Goal: Task Accomplishment & Management: Complete application form

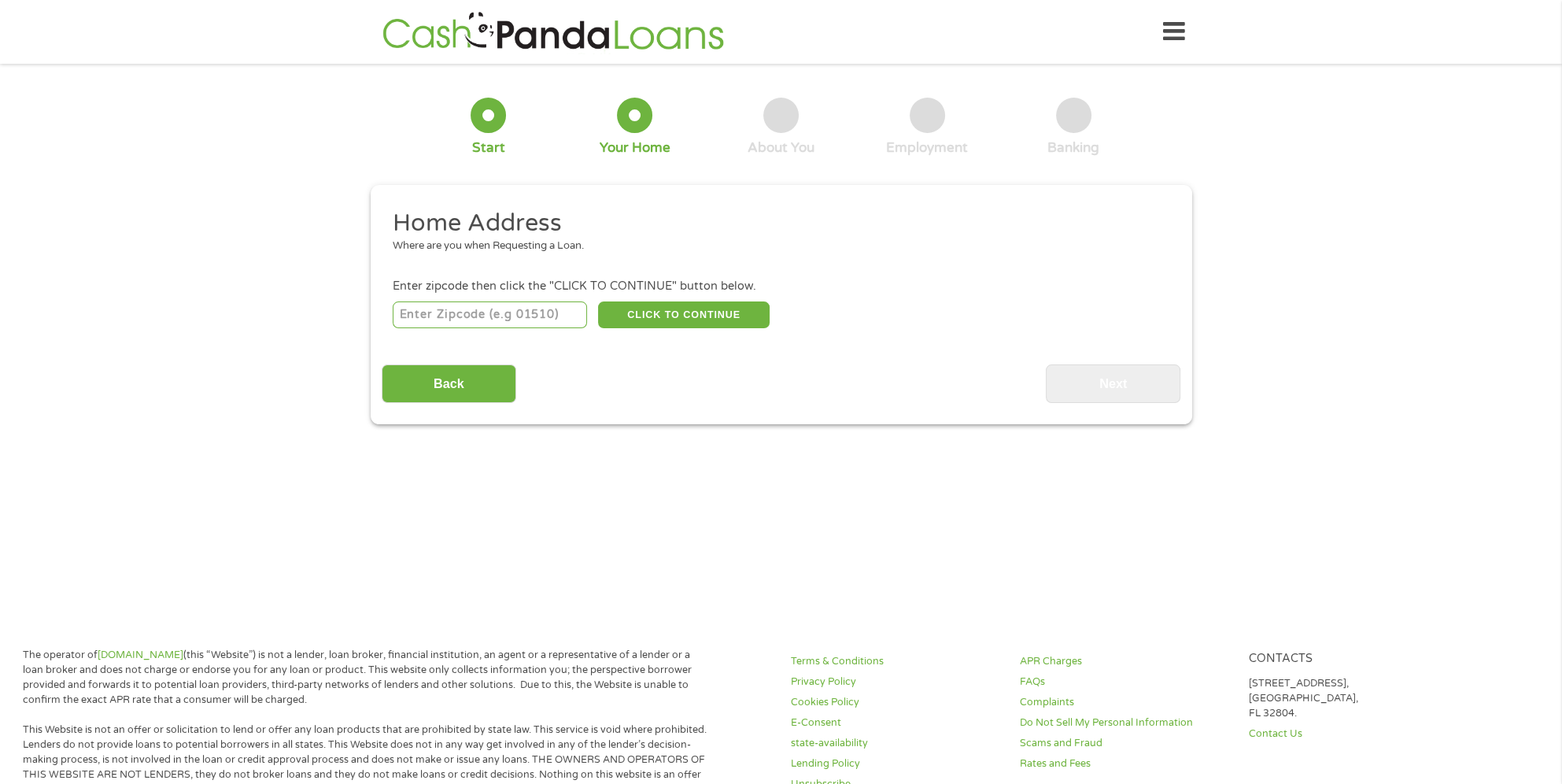
click at [416, 321] on input "number" at bounding box center [490, 314] width 195 height 27
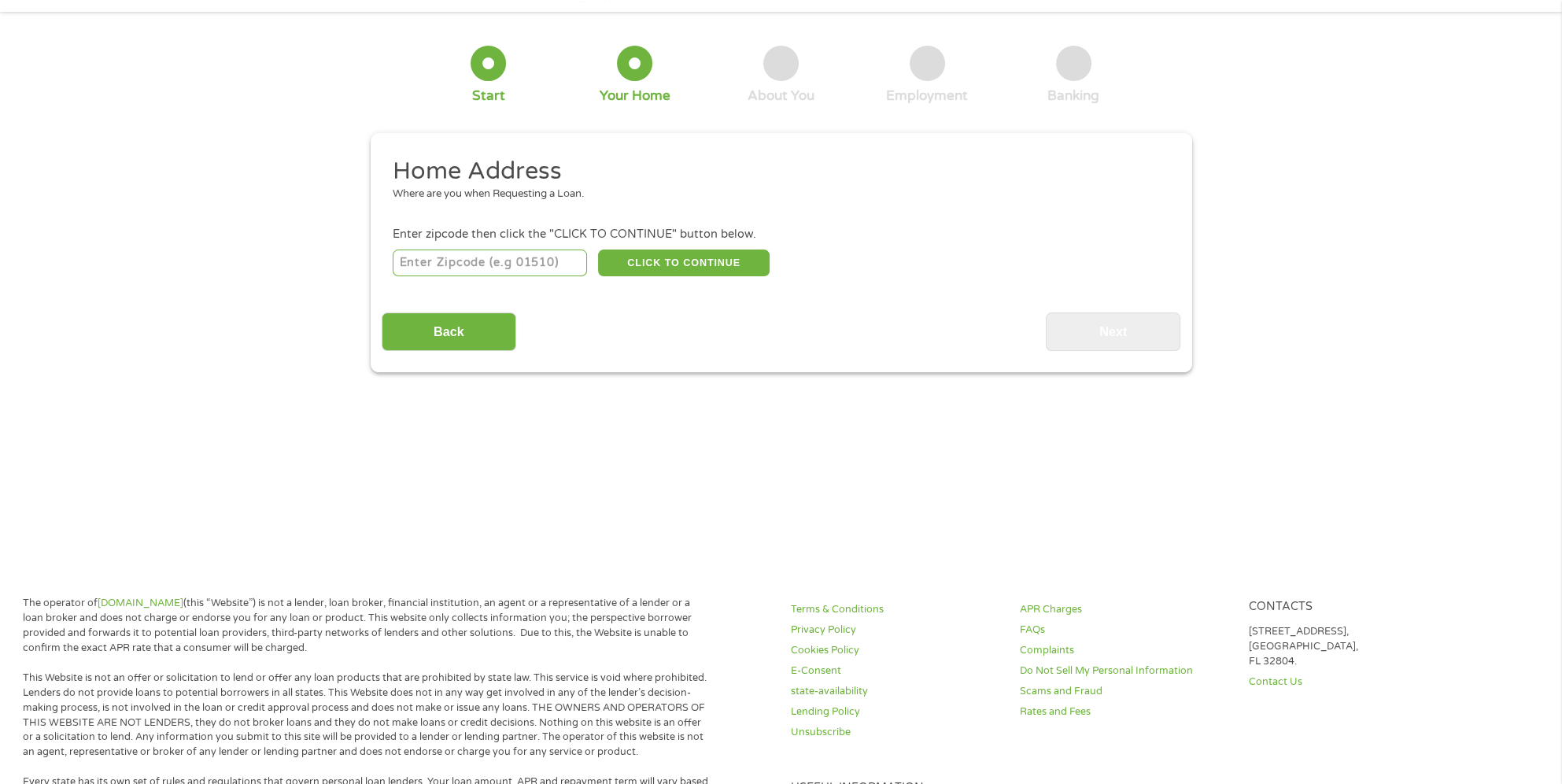
scroll to position [79, 0]
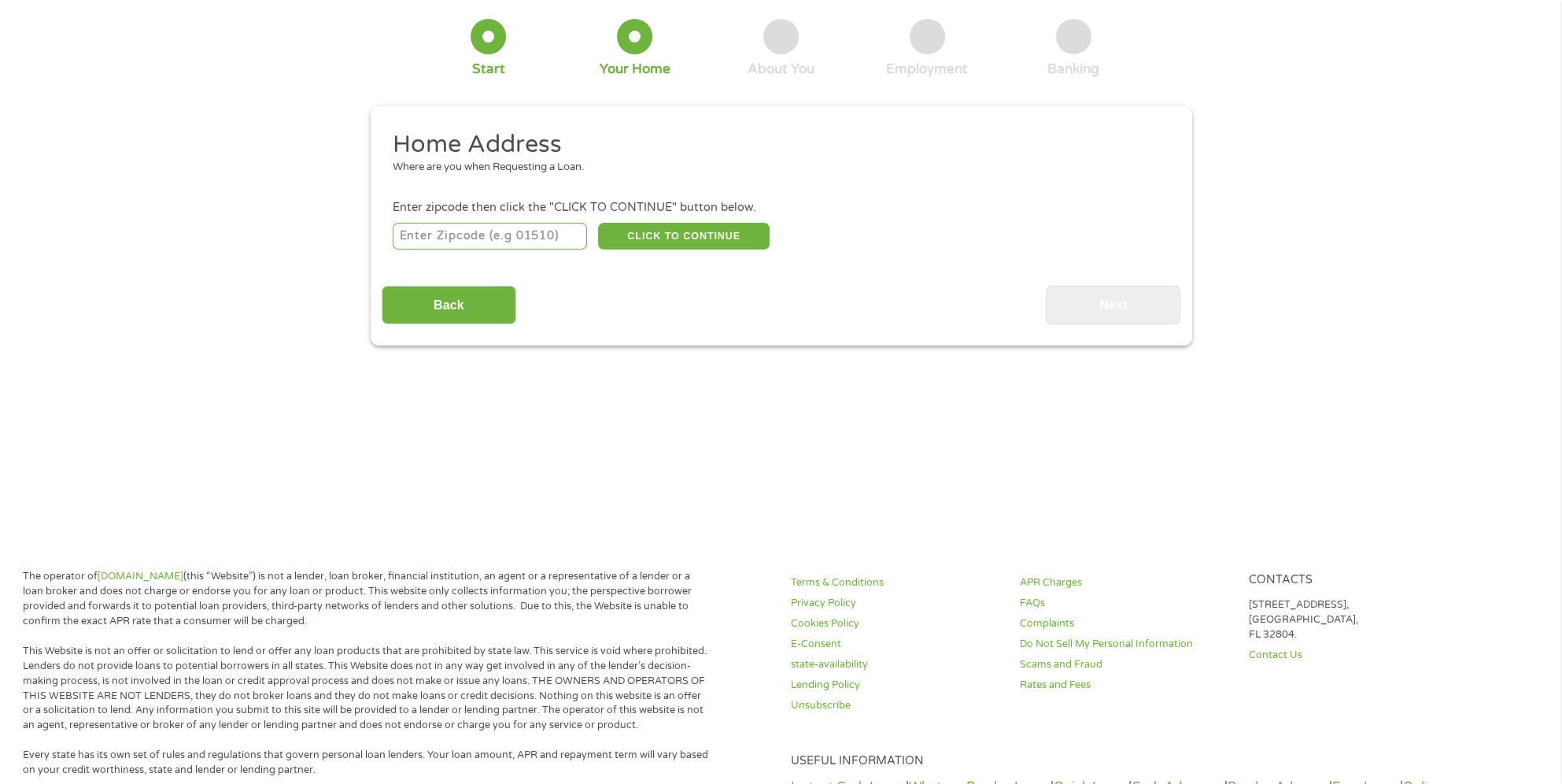
click at [447, 232] on input "number" at bounding box center [490, 236] width 195 height 27
type input "36535"
select select "[US_STATE]"
click at [676, 234] on button "CLICK TO CONTINUE" at bounding box center [684, 236] width 171 height 27
type input "36535"
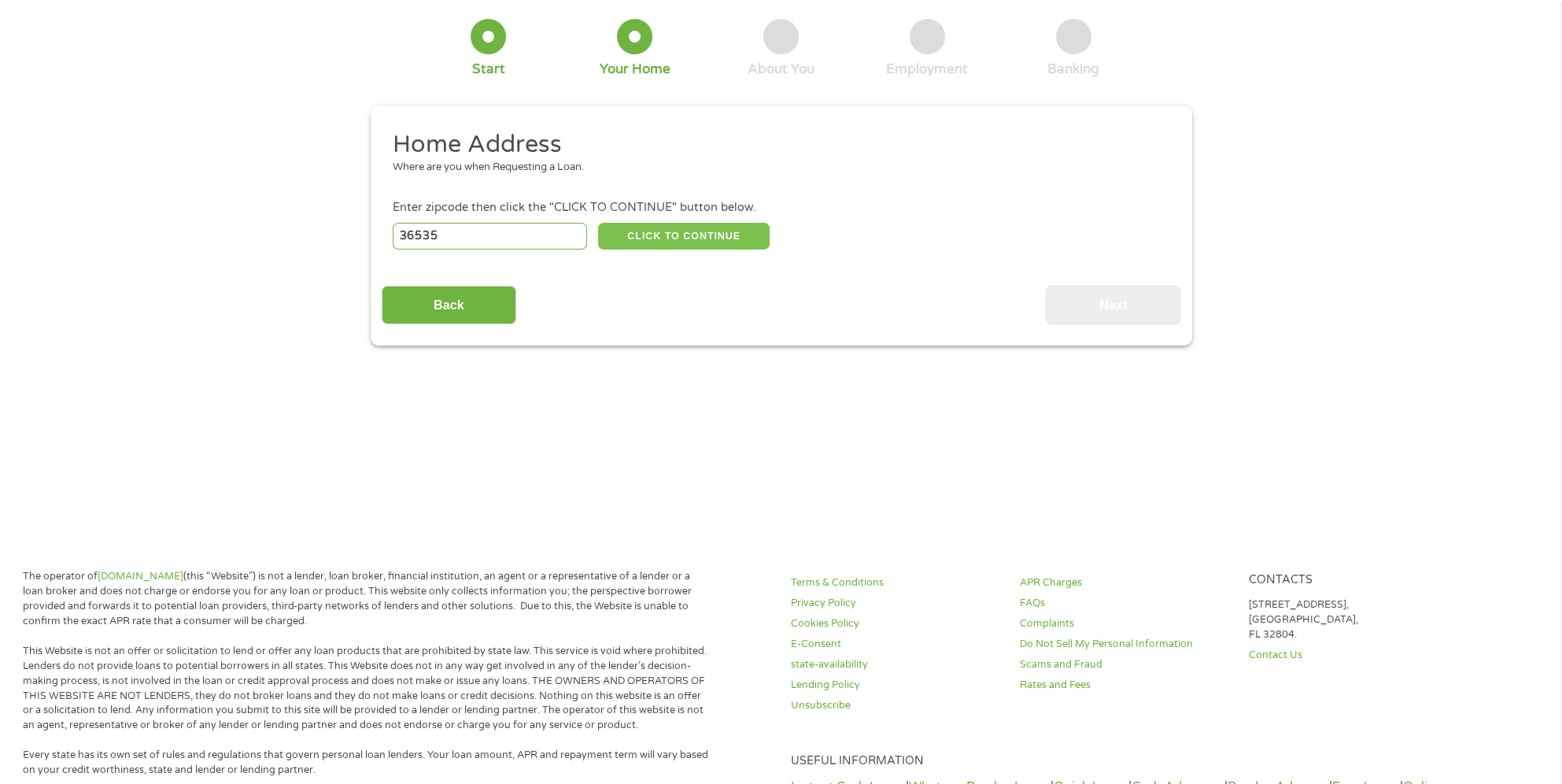
type input "[PERSON_NAME]"
select select "[US_STATE]"
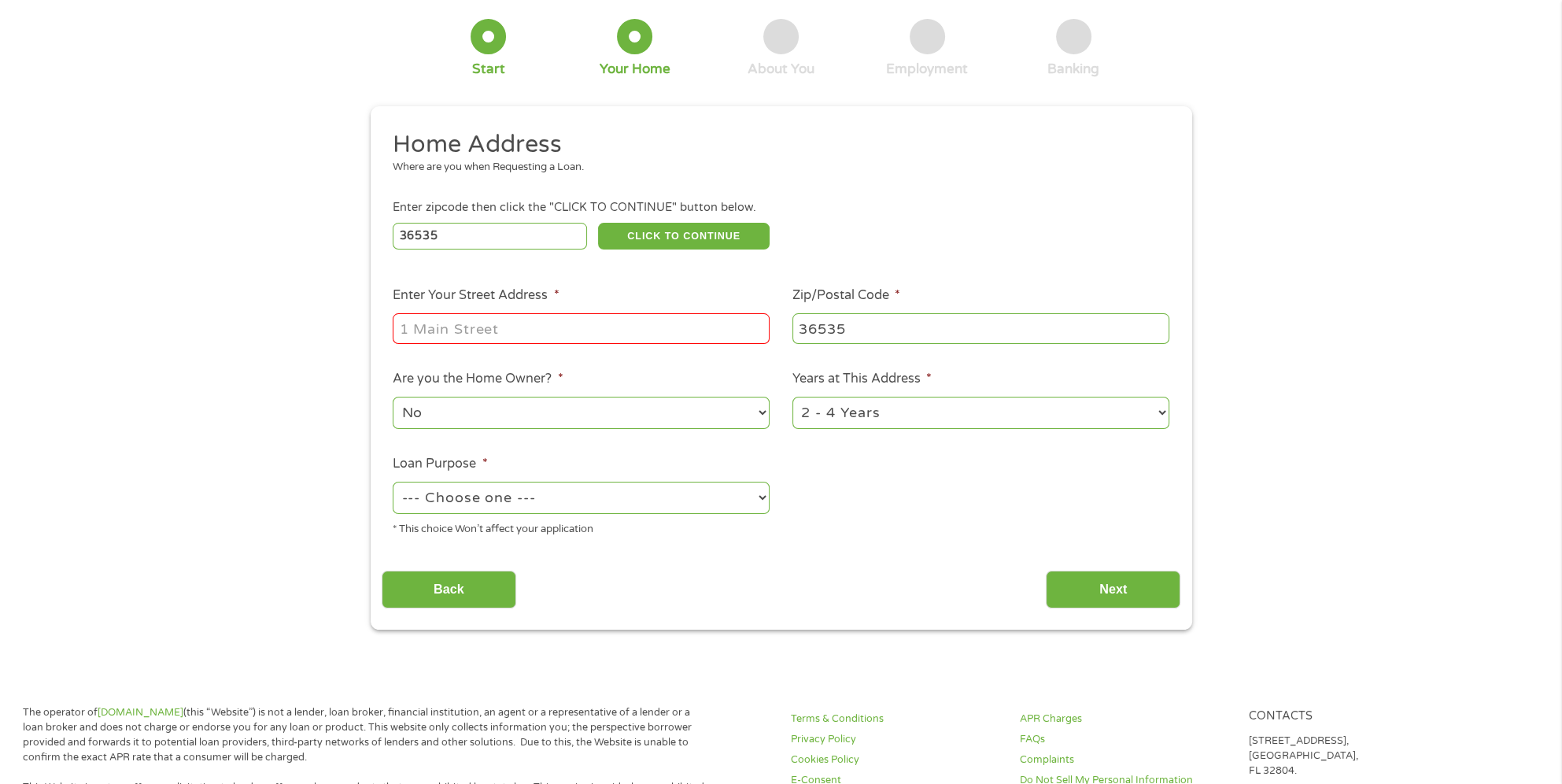
click at [431, 332] on input "Enter Your Street Address *" at bounding box center [581, 327] width 377 height 30
drag, startPoint x: 681, startPoint y: 318, endPoint x: 502, endPoint y: 334, distance: 179.7
click at [502, 334] on input "[STREET_ADDRESS]" at bounding box center [581, 327] width 377 height 30
type input "[STREET_ADDRESS]"
click at [851, 489] on ul "Home Address Where are you when Requesting a Loan. Enter zipcode then click the…" at bounding box center [781, 339] width 799 height 420
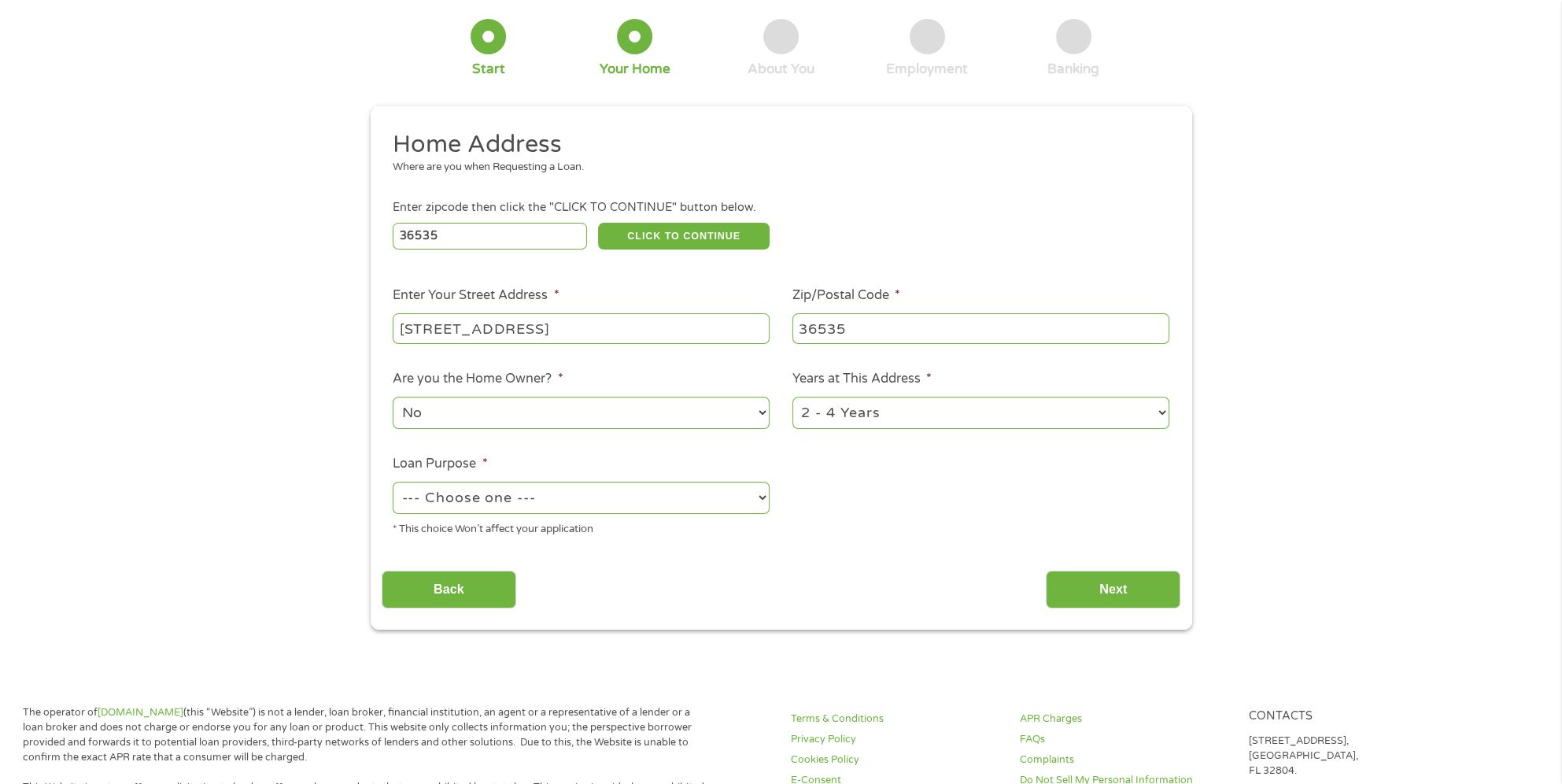
click at [760, 410] on select "No Yes" at bounding box center [581, 413] width 377 height 32
click at [556, 411] on select "No Yes" at bounding box center [581, 413] width 377 height 32
click at [910, 415] on select "1 Year or less 1 - 2 Years 2 - 4 Years Over 4 Years" at bounding box center [980, 413] width 377 height 32
select select "12months"
click at [792, 398] on select "1 Year or less 1 - 2 Years 2 - 4 Years Over 4 Years" at bounding box center [980, 413] width 377 height 32
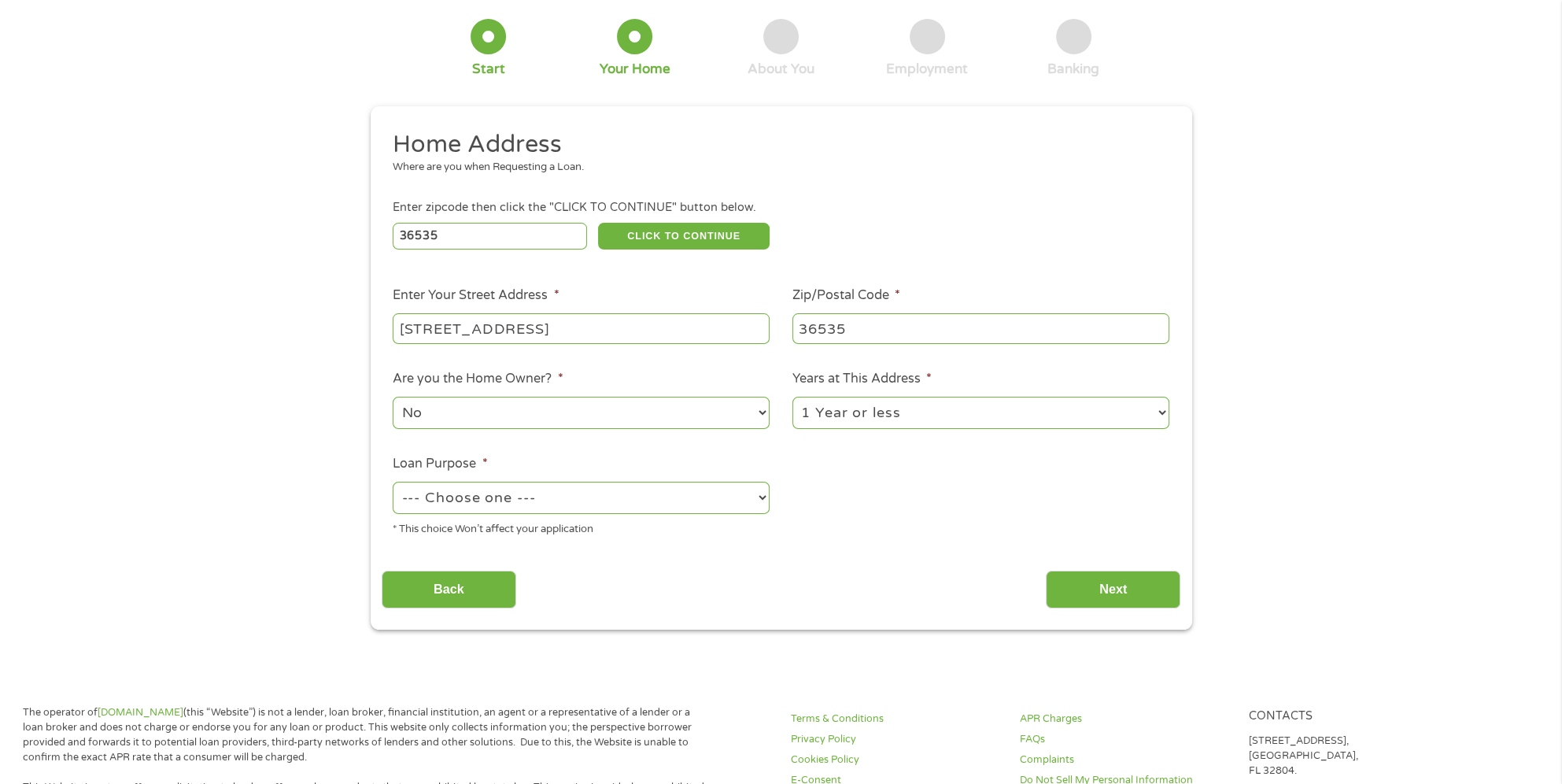
click at [589, 503] on select "--- Choose one --- Pay Bills Debt Consolidation Home Improvement Major Purchase…" at bounding box center [581, 498] width 377 height 32
select select "medicalexpenses"
click at [393, 483] on select "--- Choose one --- Pay Bills Debt Consolidation Home Improvement Major Purchase…" at bounding box center [581, 498] width 377 height 32
click at [1089, 597] on input "Next" at bounding box center [1112, 589] width 134 height 39
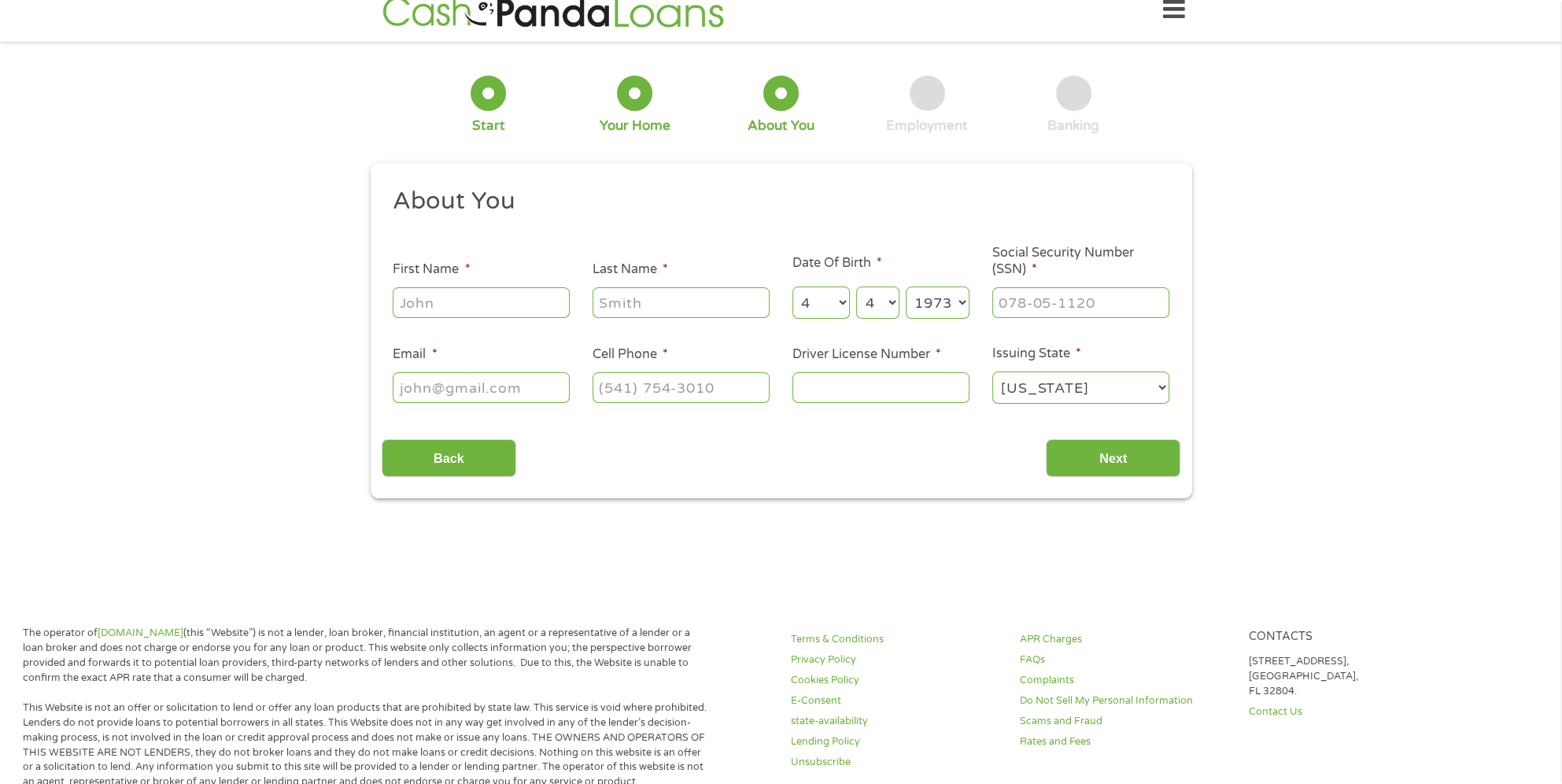
scroll to position [0, 0]
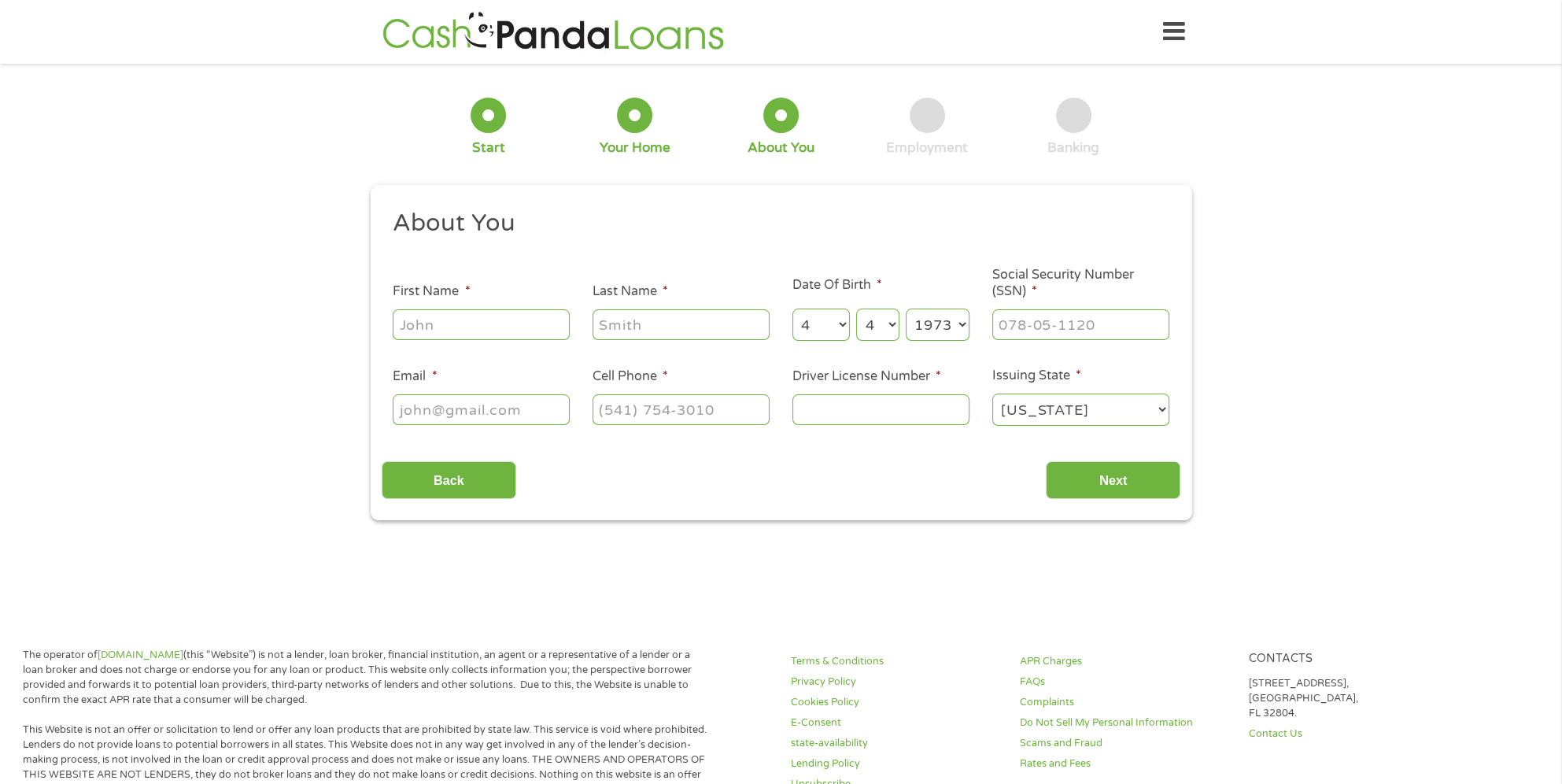
click at [456, 319] on input "First Name *" at bounding box center [481, 324] width 177 height 30
type input "[PERSON_NAME]"
type input "[EMAIL_ADDRESS][DOMAIN_NAME]"
type input "[PHONE_NUMBER]"
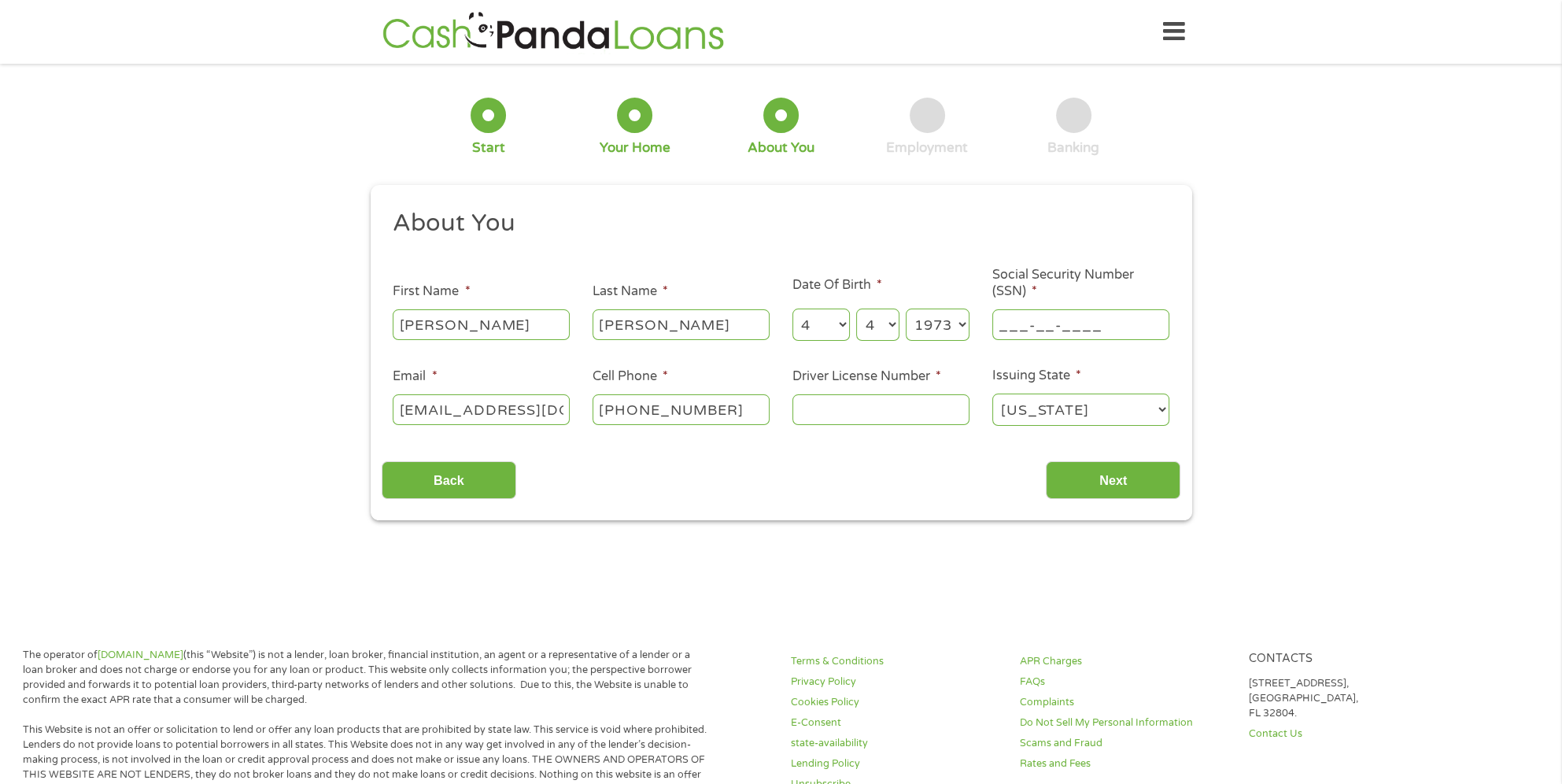
click at [1003, 322] on input "___-__-____" at bounding box center [1081, 324] width 177 height 30
type input "419-27-5091"
click at [828, 410] on input "Driver License Number *" at bounding box center [881, 408] width 177 height 30
type input "5773374"
click at [1134, 486] on input "Next" at bounding box center [1112, 480] width 134 height 39
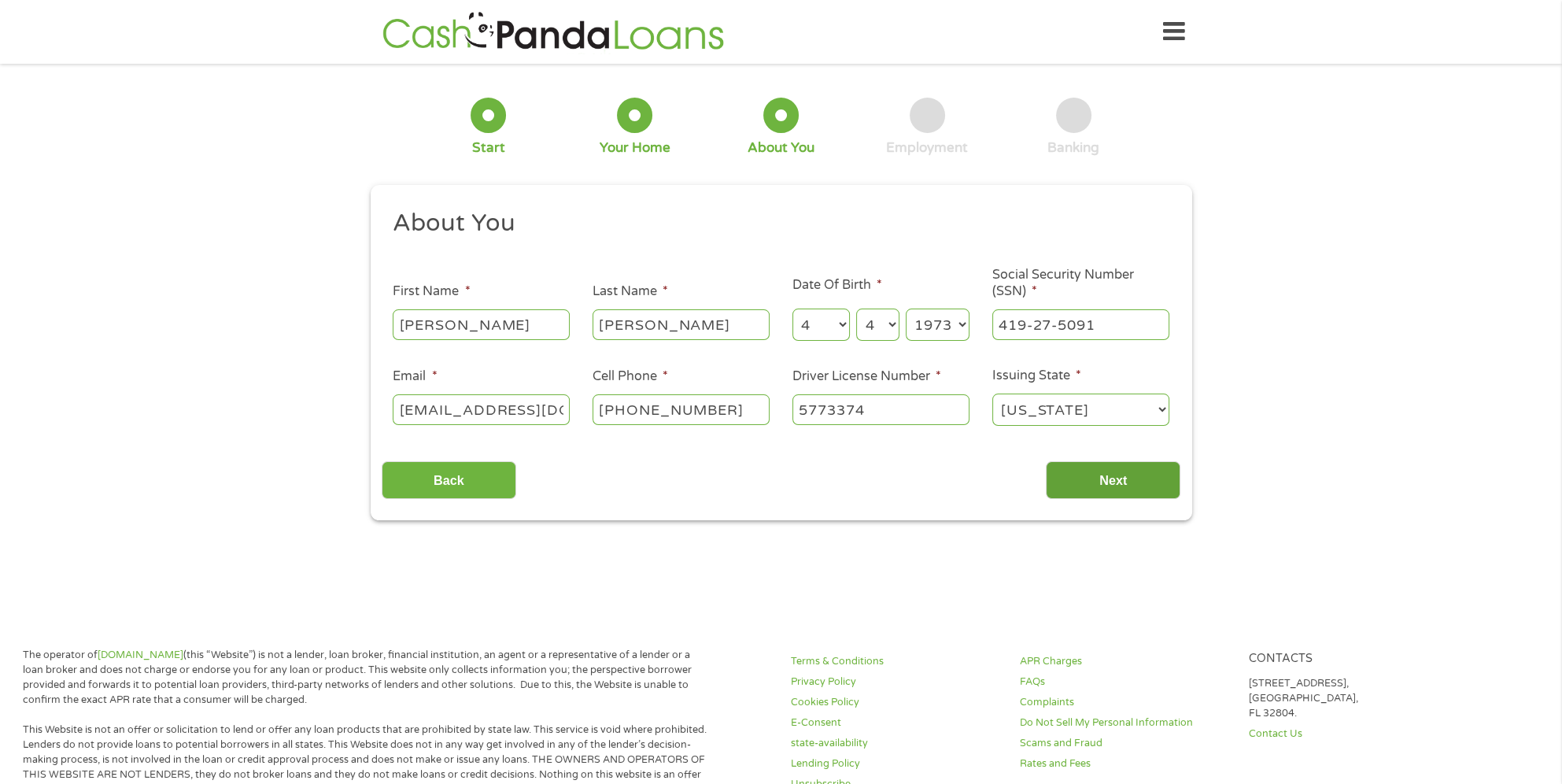
scroll to position [6, 6]
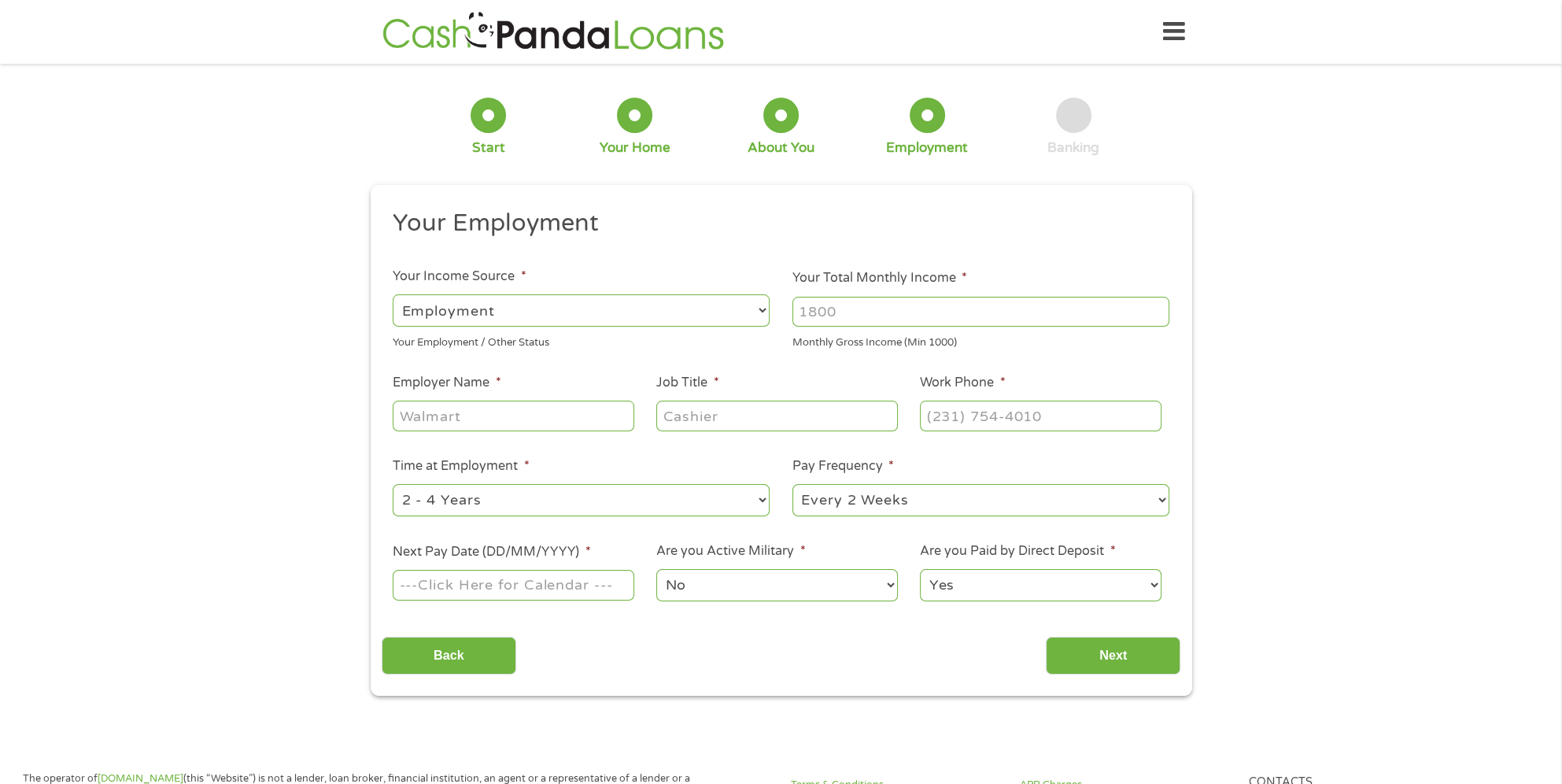
click at [861, 310] on input "Your Total Monthly Income *" at bounding box center [980, 311] width 377 height 30
drag, startPoint x: 861, startPoint y: 310, endPoint x: 832, endPoint y: 320, distance: 30.7
click at [831, 318] on input "Your Total Monthly Income *" at bounding box center [980, 311] width 377 height 30
type input "7600"
click at [500, 417] on input "Employer Name *" at bounding box center [512, 415] width 240 height 30
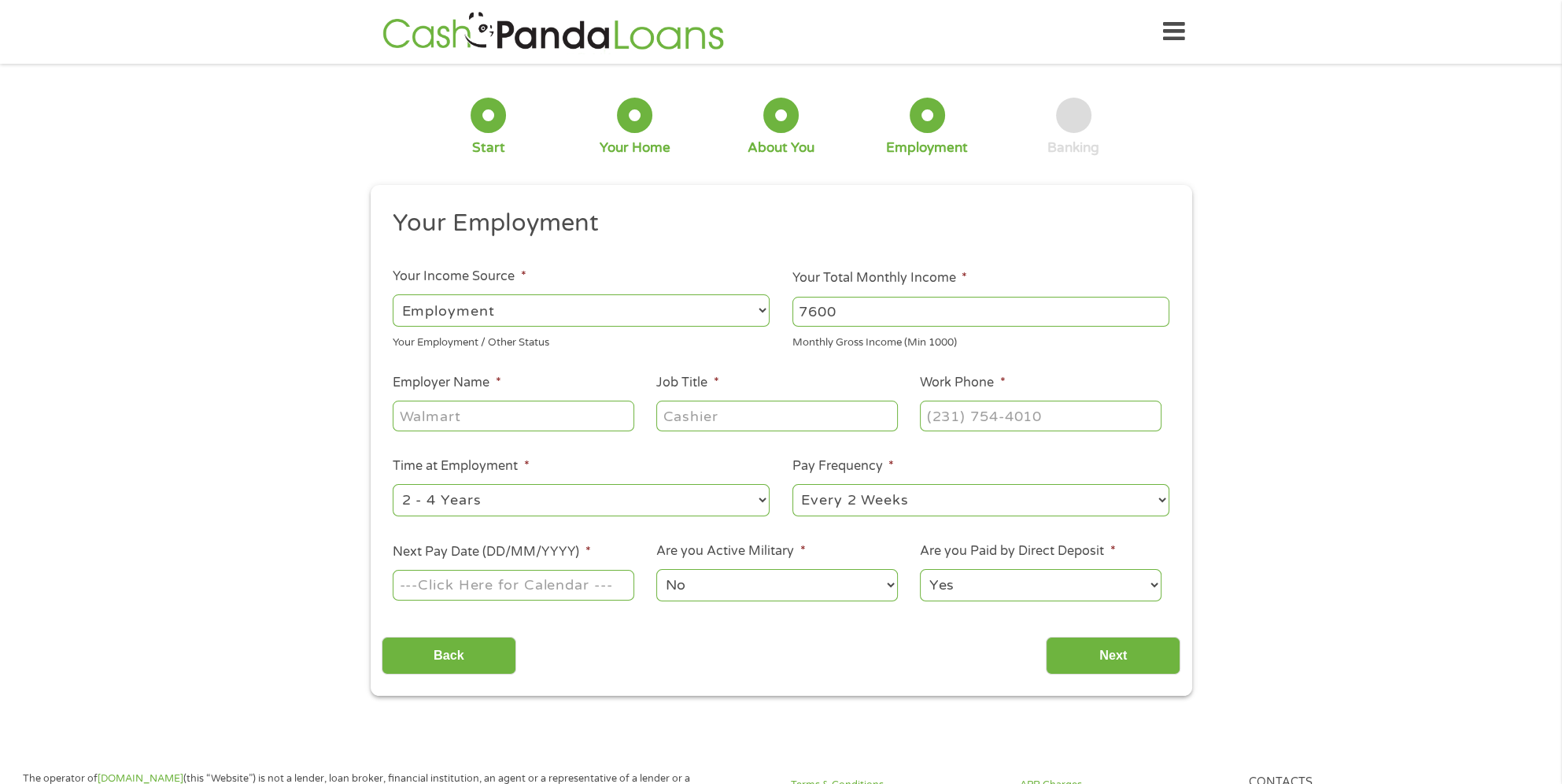
drag, startPoint x: 497, startPoint y: 414, endPoint x: 370, endPoint y: 393, distance: 128.7
click at [371, 392] on div "This field is hidden when viewing the form gclid Cj0KCQjwovPGBhDxARIsAFhgkwToEi…" at bounding box center [781, 440] width 821 height 511
type input "Thriveworks"
click at [706, 419] on input "Job Title *" at bounding box center [776, 415] width 240 height 30
type input "Sr Clinical Recruiter"
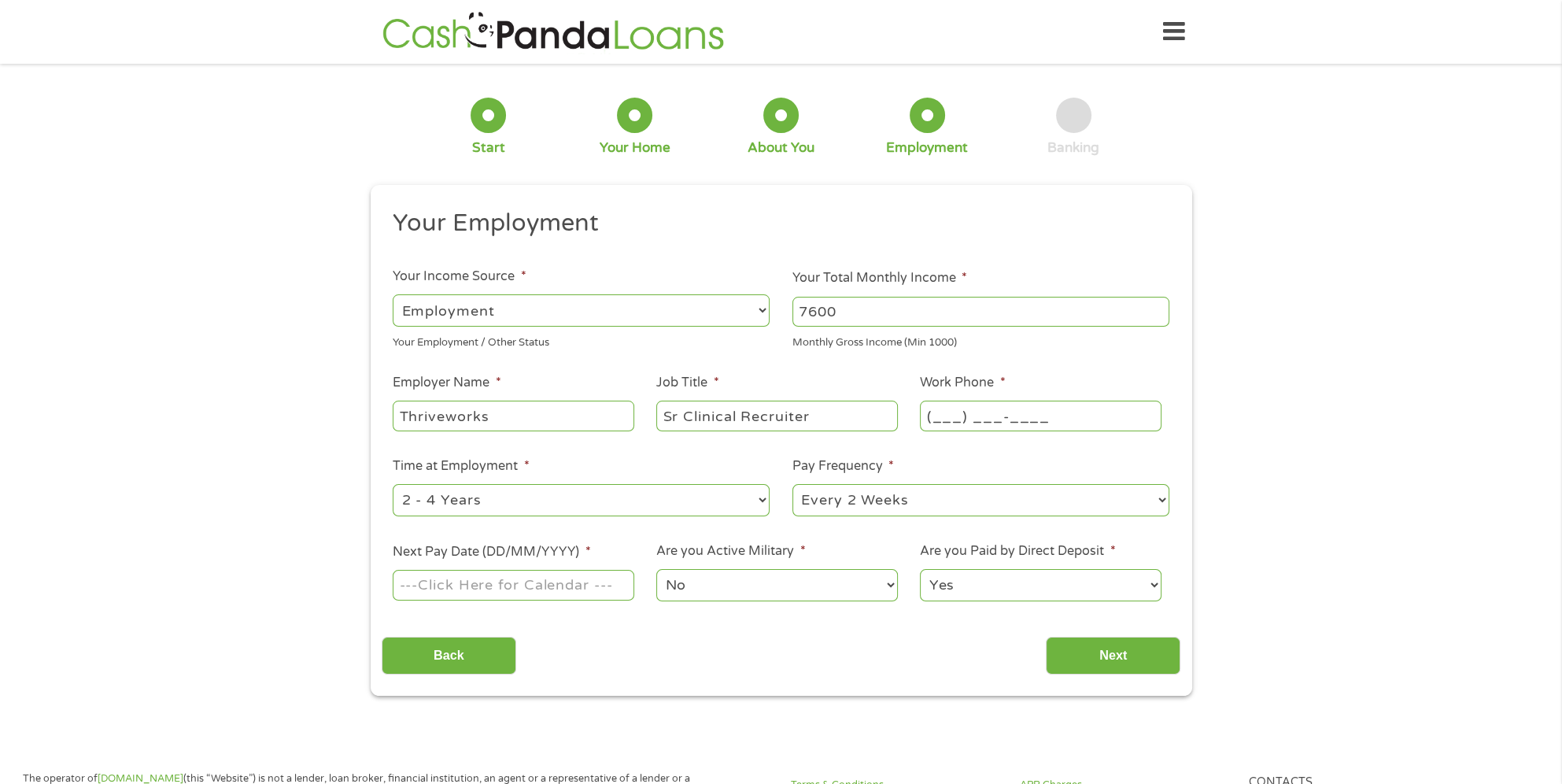
click at [964, 425] on input "(___) ___-____" at bounding box center [1040, 415] width 240 height 30
type input "[PHONE_NUMBER]"
click at [519, 495] on select "--- Choose one --- 1 Year or less 1 - 2 Years 2 - 4 Years Over 4 Years" at bounding box center [581, 500] width 377 height 32
select select "12months"
click at [393, 485] on select "--- Choose one --- 1 Year or less 1 - 2 Years 2 - 4 Years Over 4 Years" at bounding box center [581, 500] width 377 height 32
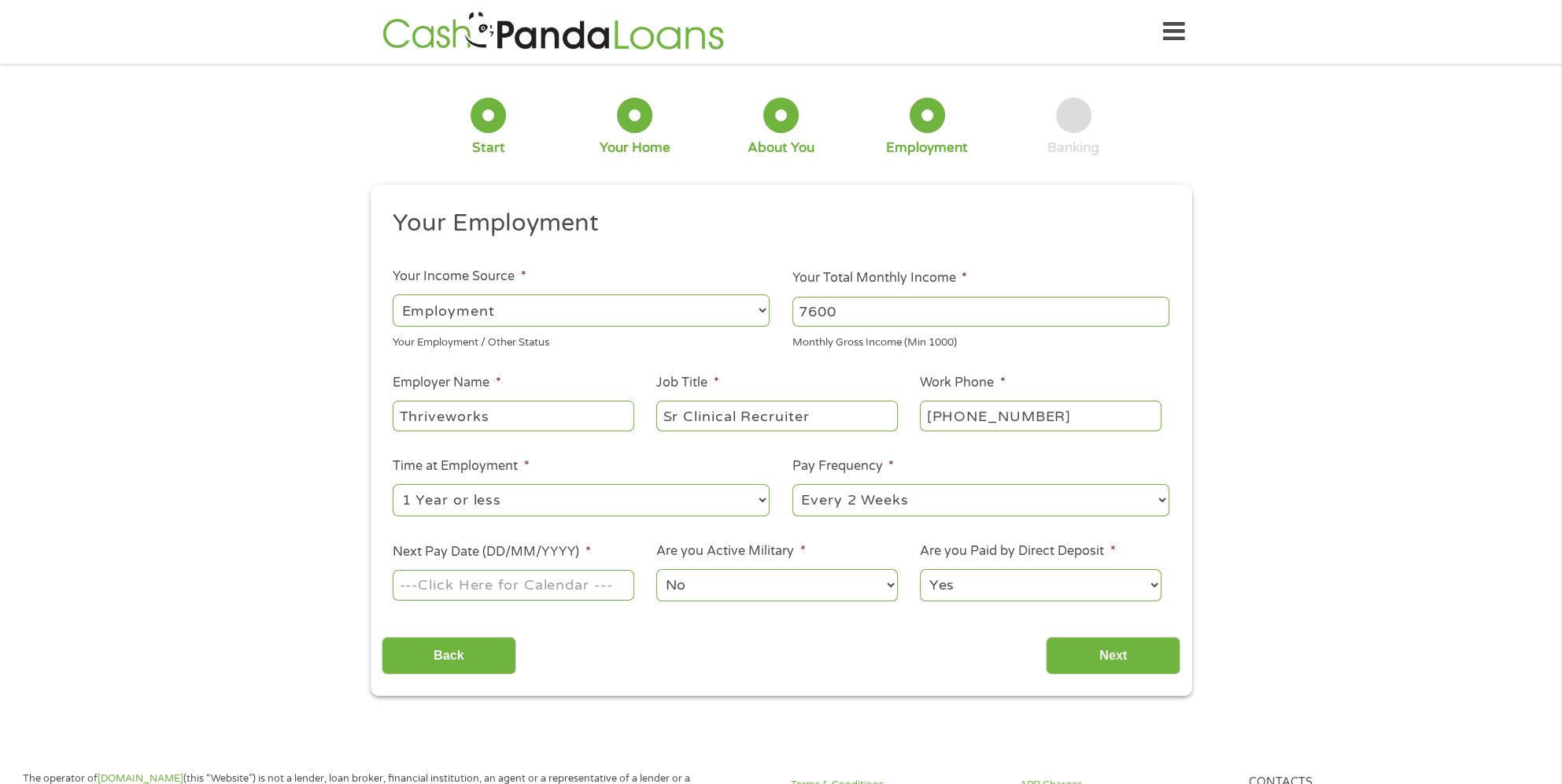
click at [913, 496] on select "--- Choose one --- Every 2 Weeks Every Week Monthly Semi-Monthly" at bounding box center [980, 500] width 377 height 32
select select "weekly"
click at [792, 485] on select "--- Choose one --- Every 2 Weeks Every Week Monthly Semi-Monthly" at bounding box center [980, 500] width 377 height 32
click at [615, 594] on input "Next Pay Date (DD/MM/YYYY) *" at bounding box center [512, 584] width 240 height 30
type input "[DATE]"
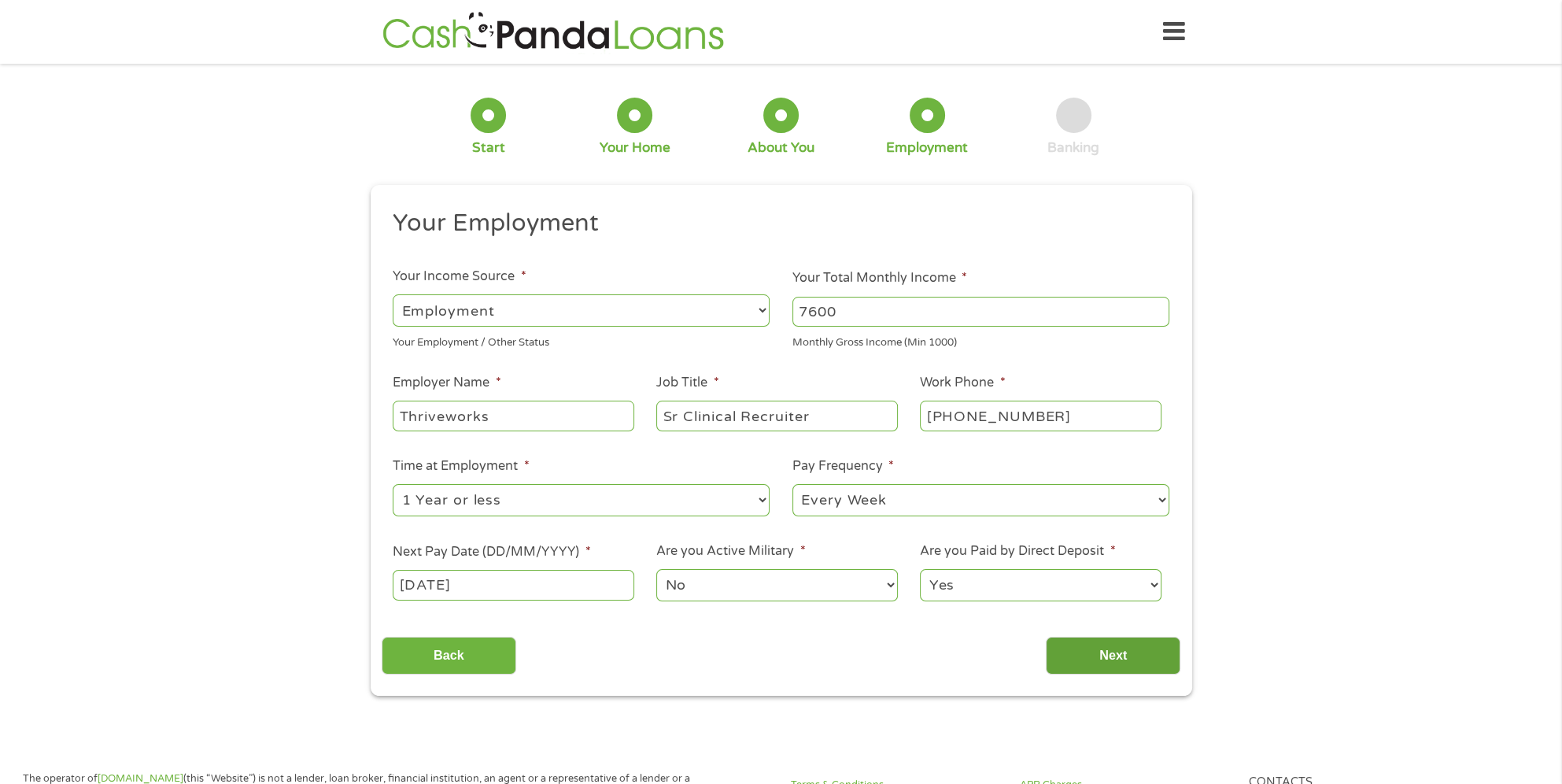
click at [1108, 653] on input "Next" at bounding box center [1112, 656] width 134 height 39
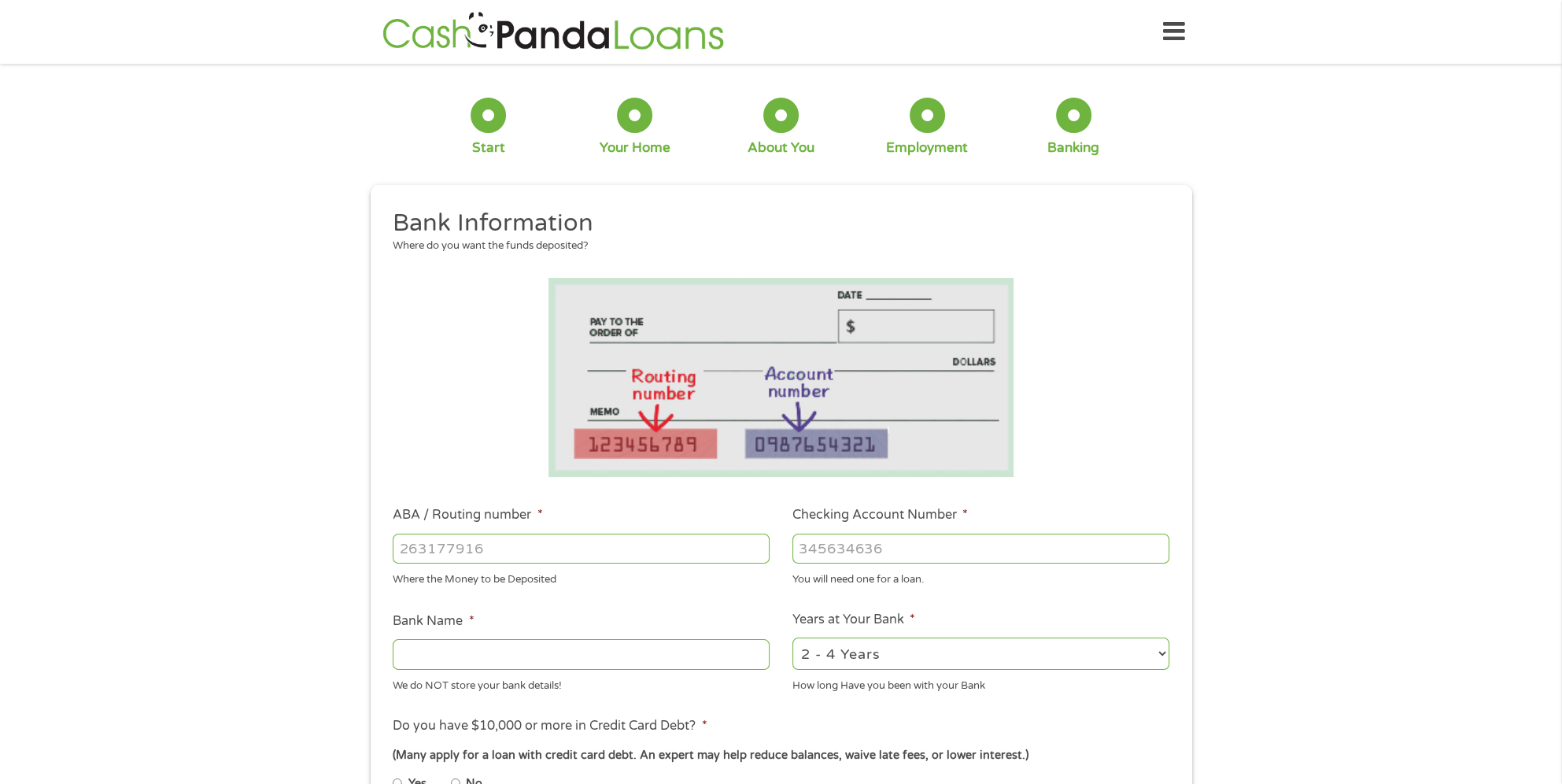
click at [491, 545] on input "ABA / Routing number *" at bounding box center [581, 548] width 377 height 30
type input "256074974"
type input "NAVY FEDERAL CREDIT UNION"
type input "256074974"
click at [817, 554] on input "Checking Account Number *" at bounding box center [980, 548] width 377 height 30
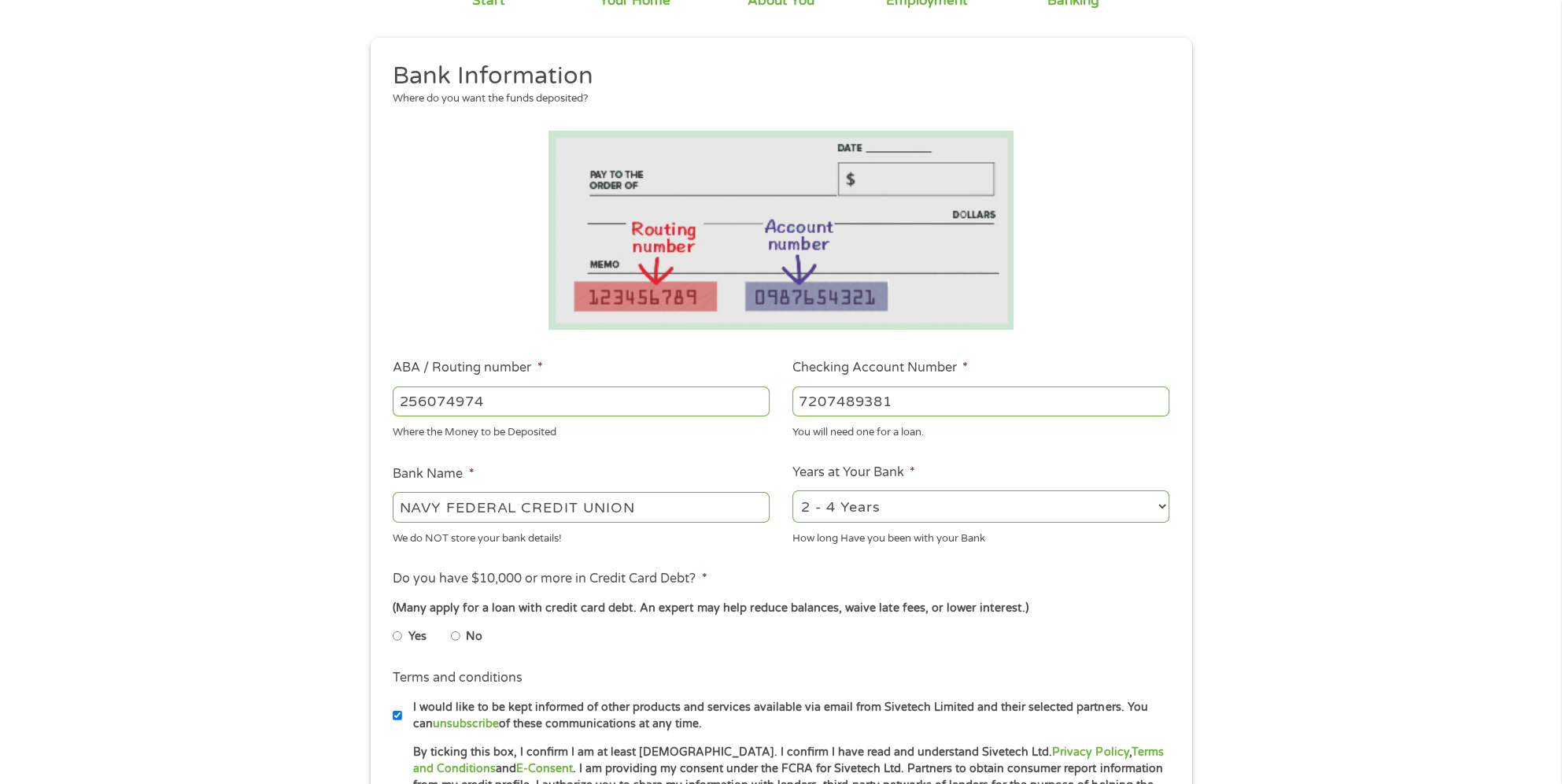
scroll to position [158, 0]
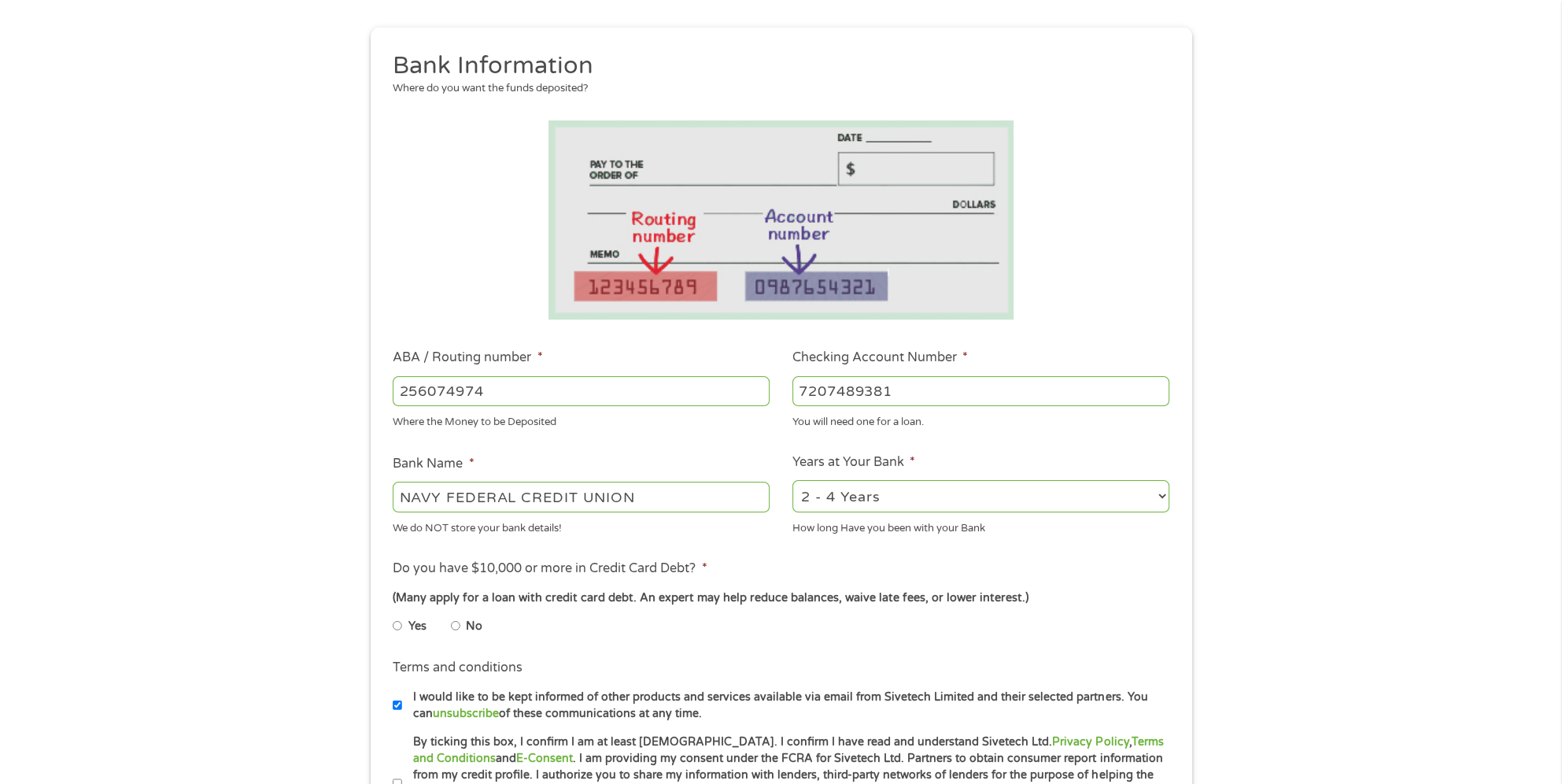
type input "7207489381"
click at [905, 501] on select "2 - 4 Years 6 - 12 Months 1 - 2 Years Over 4 Years" at bounding box center [980, 496] width 377 height 32
select select "12months"
click at [792, 481] on select "2 - 4 Years 6 - 12 Months 1 - 2 Years Over 4 Years" at bounding box center [980, 496] width 377 height 32
click at [456, 630] on input "No" at bounding box center [456, 625] width 10 height 25
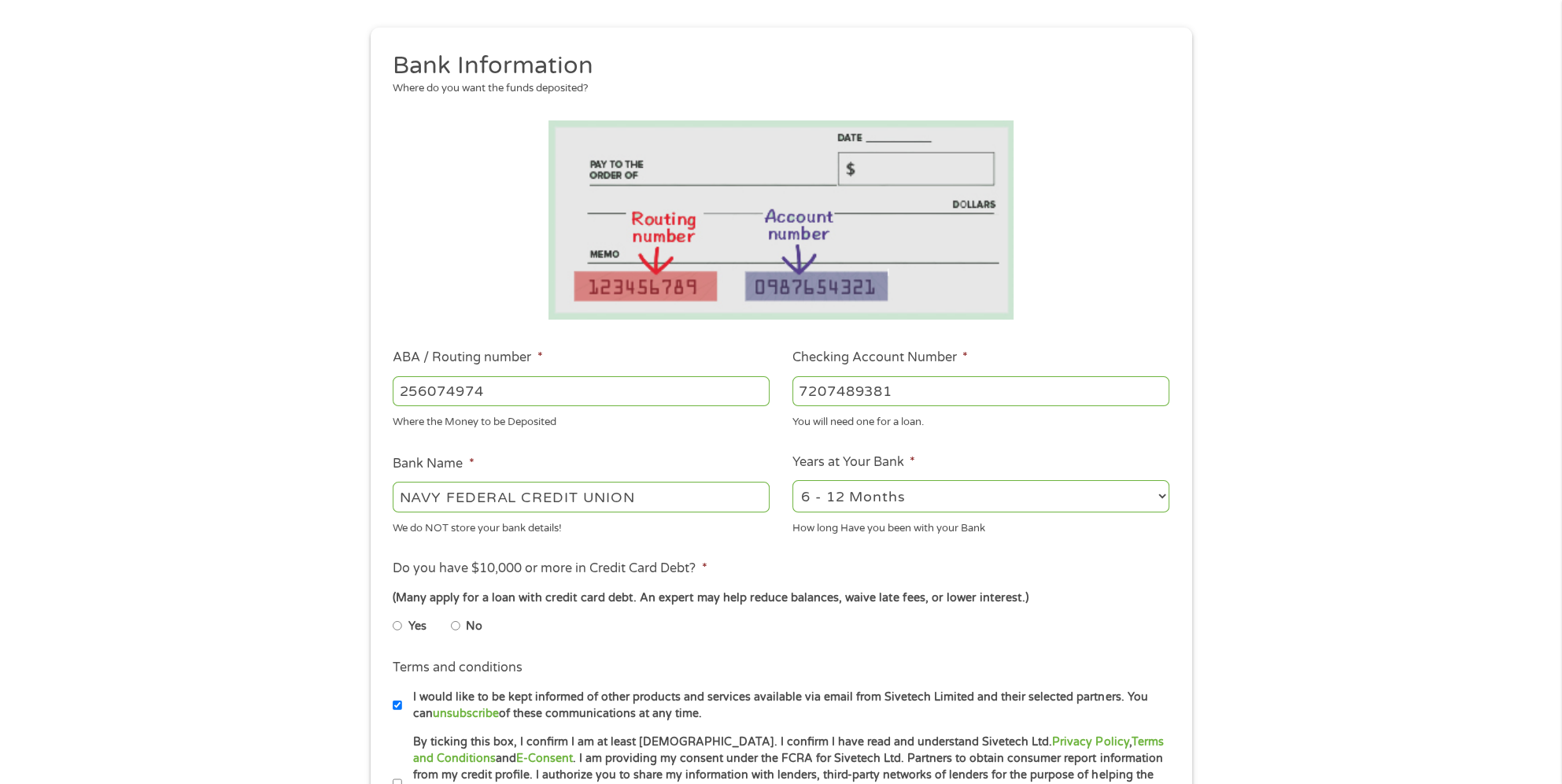
radio input "true"
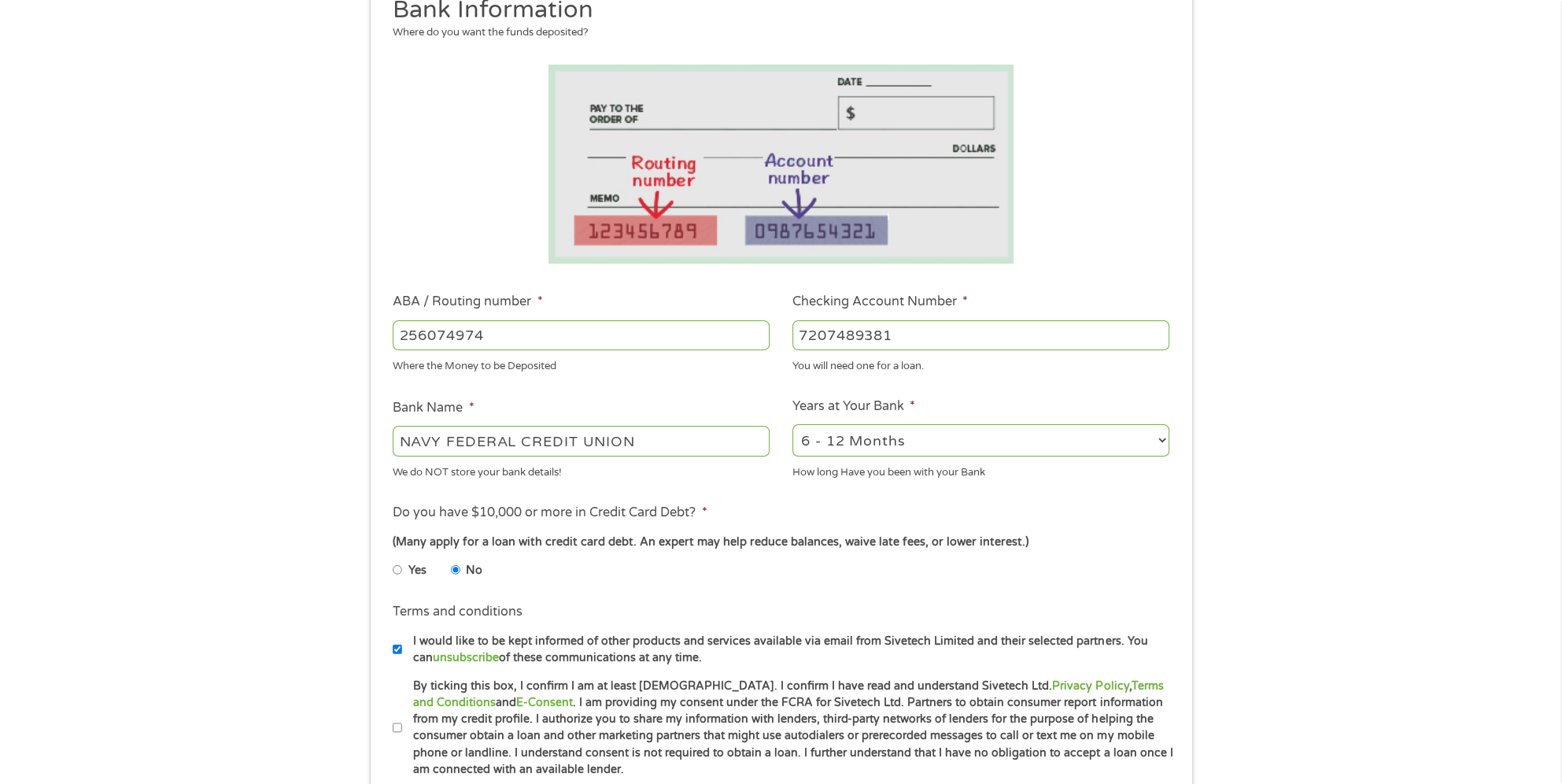
scroll to position [236, 0]
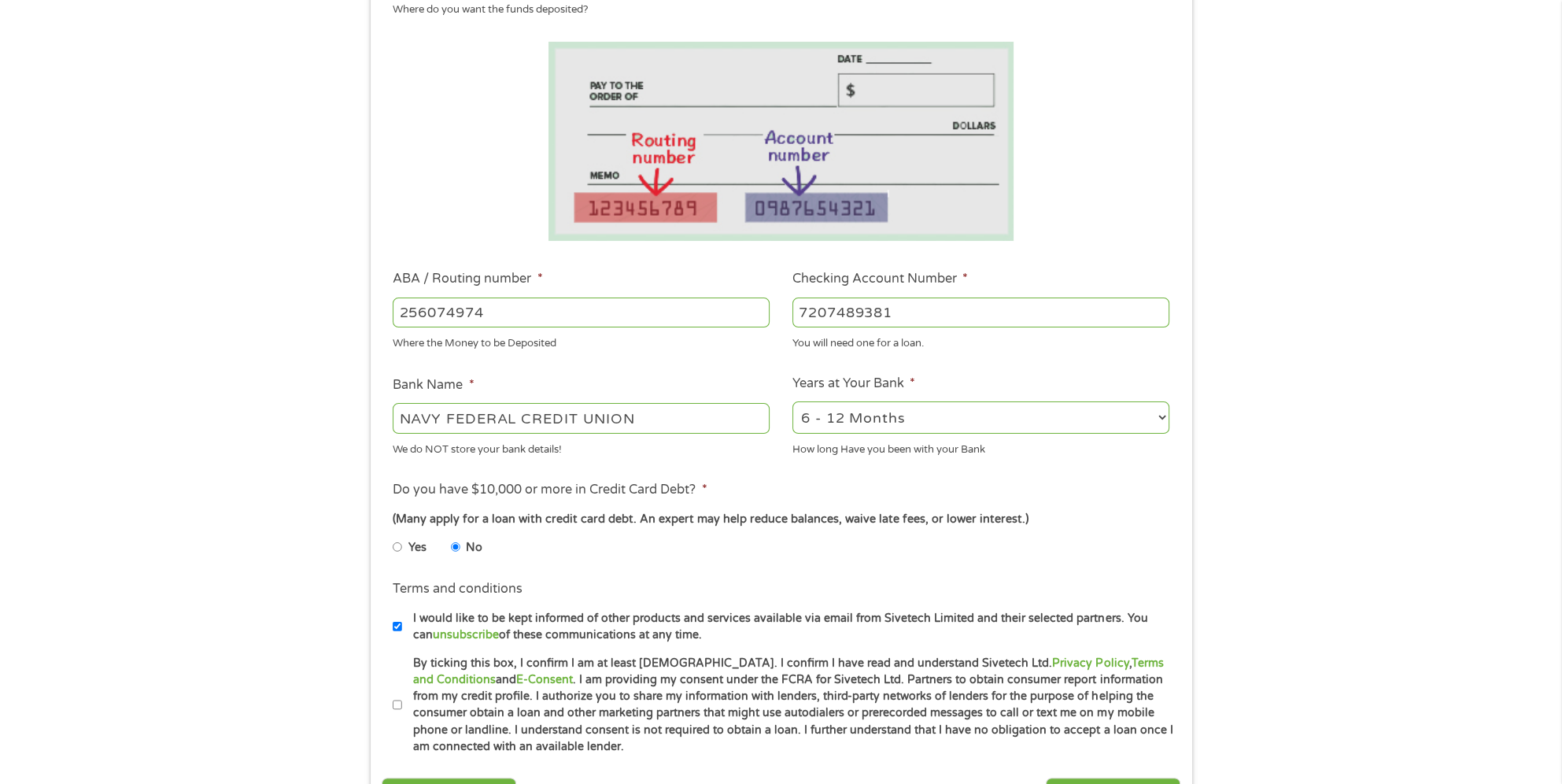
click at [397, 704] on input "By ticking this box, I confirm I am at least [DEMOGRAPHIC_DATA]. I confirm I ha…" at bounding box center [397, 704] width 10 height 25
checkbox input "true"
drag, startPoint x: 383, startPoint y: 626, endPoint x: 390, endPoint y: 626, distance: 7.0
click at [383, 626] on li "Terms and conditions I would like to be kept informed of other products and ser…" at bounding box center [781, 610] width 799 height 64
click at [392, 623] on li "Terms and conditions I would like to be kept informed of other products and ser…" at bounding box center [781, 610] width 799 height 64
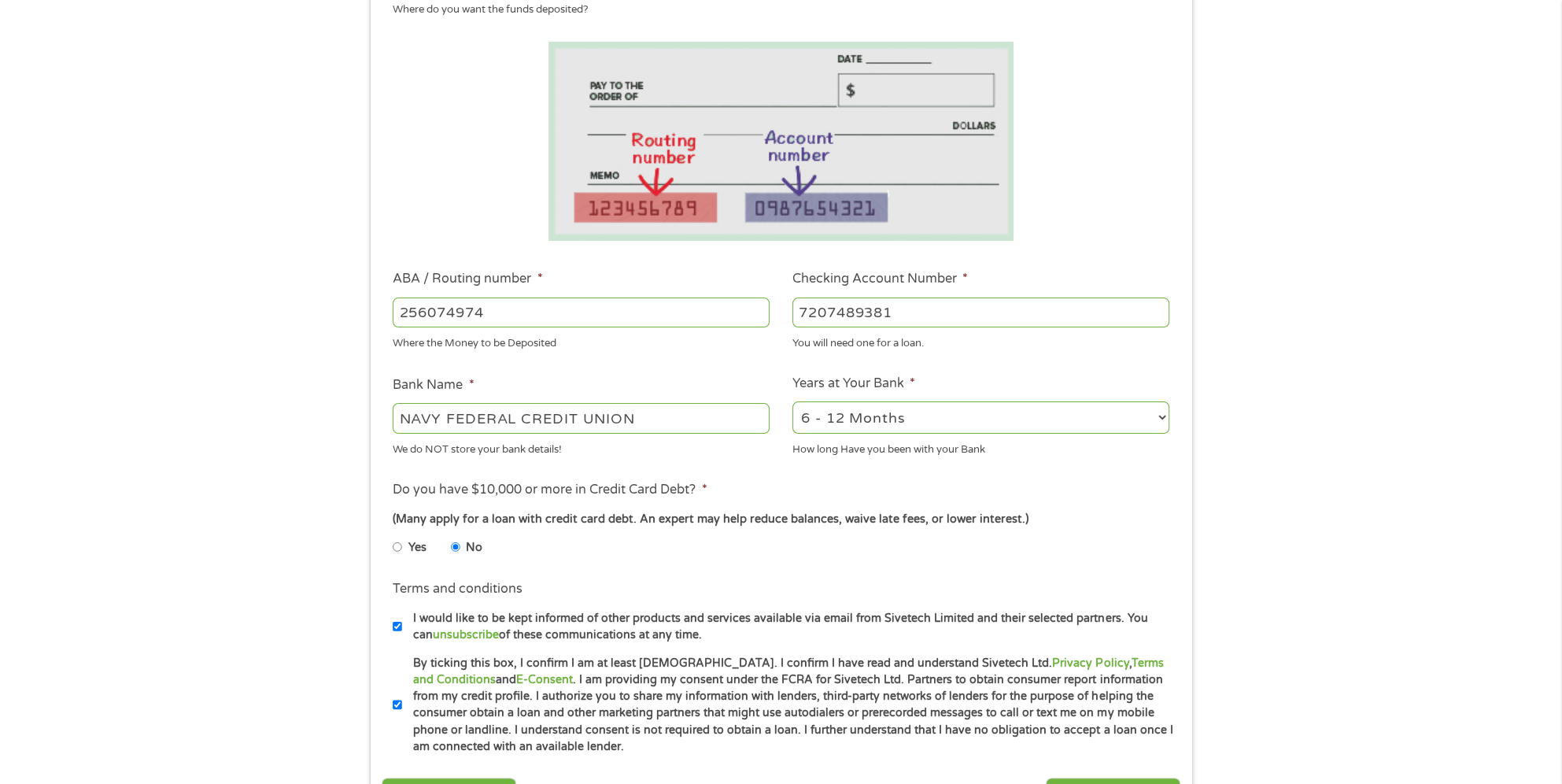
click at [397, 629] on input "I would like to be kept informed of other products and services available via e…" at bounding box center [397, 626] width 10 height 25
checkbox input "false"
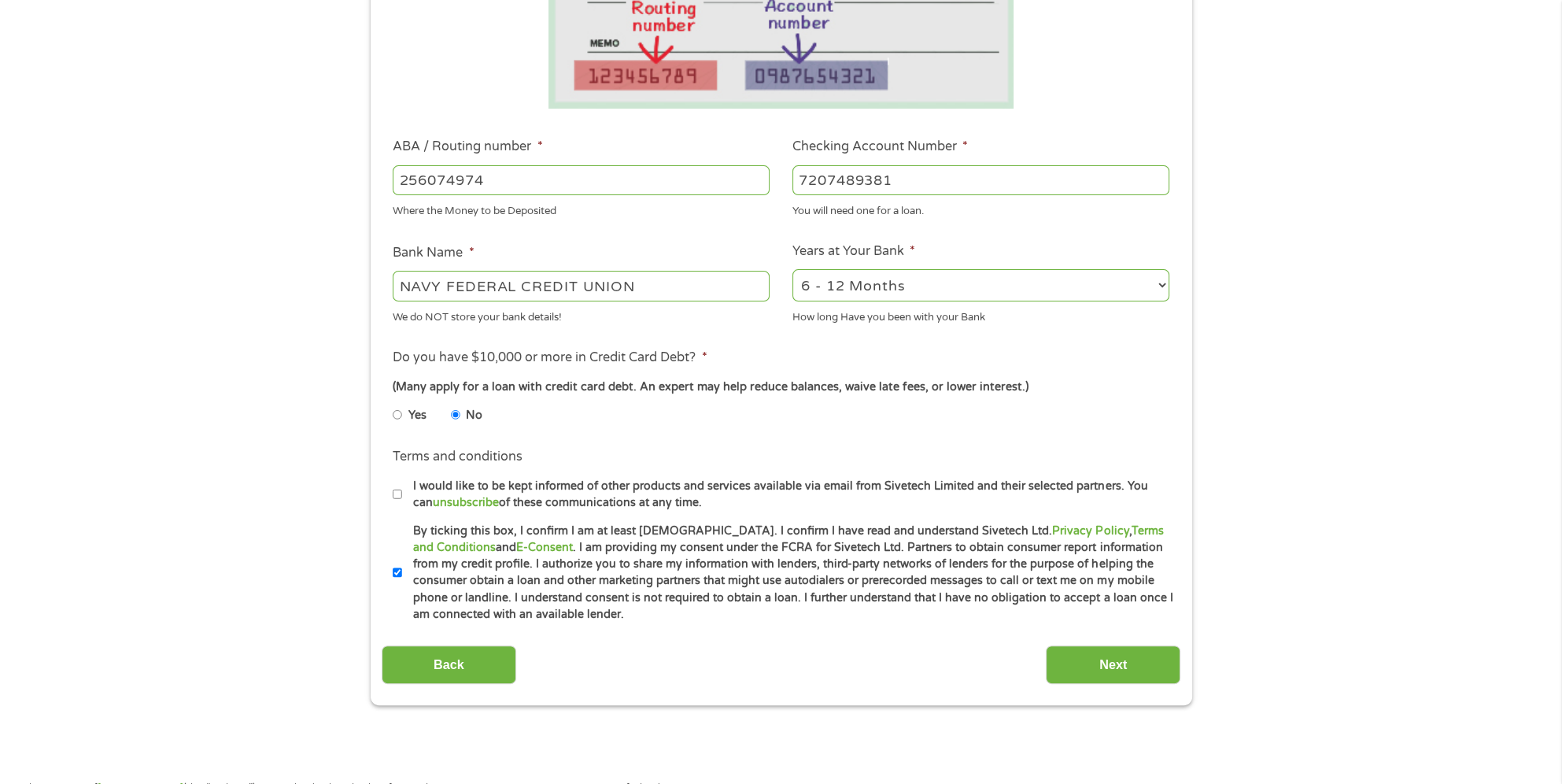
scroll to position [393, 0]
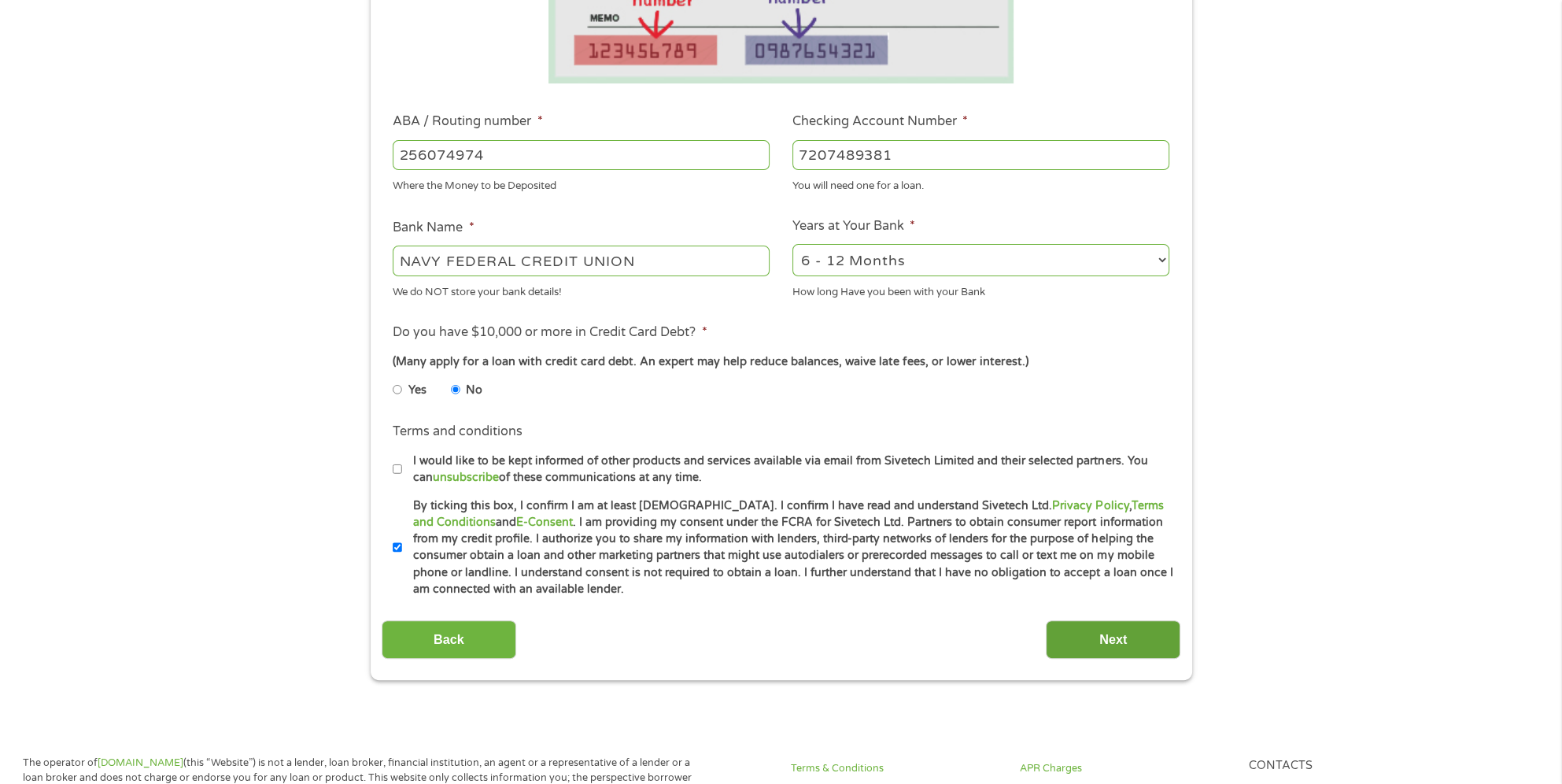
click at [1111, 634] on input "Next" at bounding box center [1112, 639] width 134 height 39
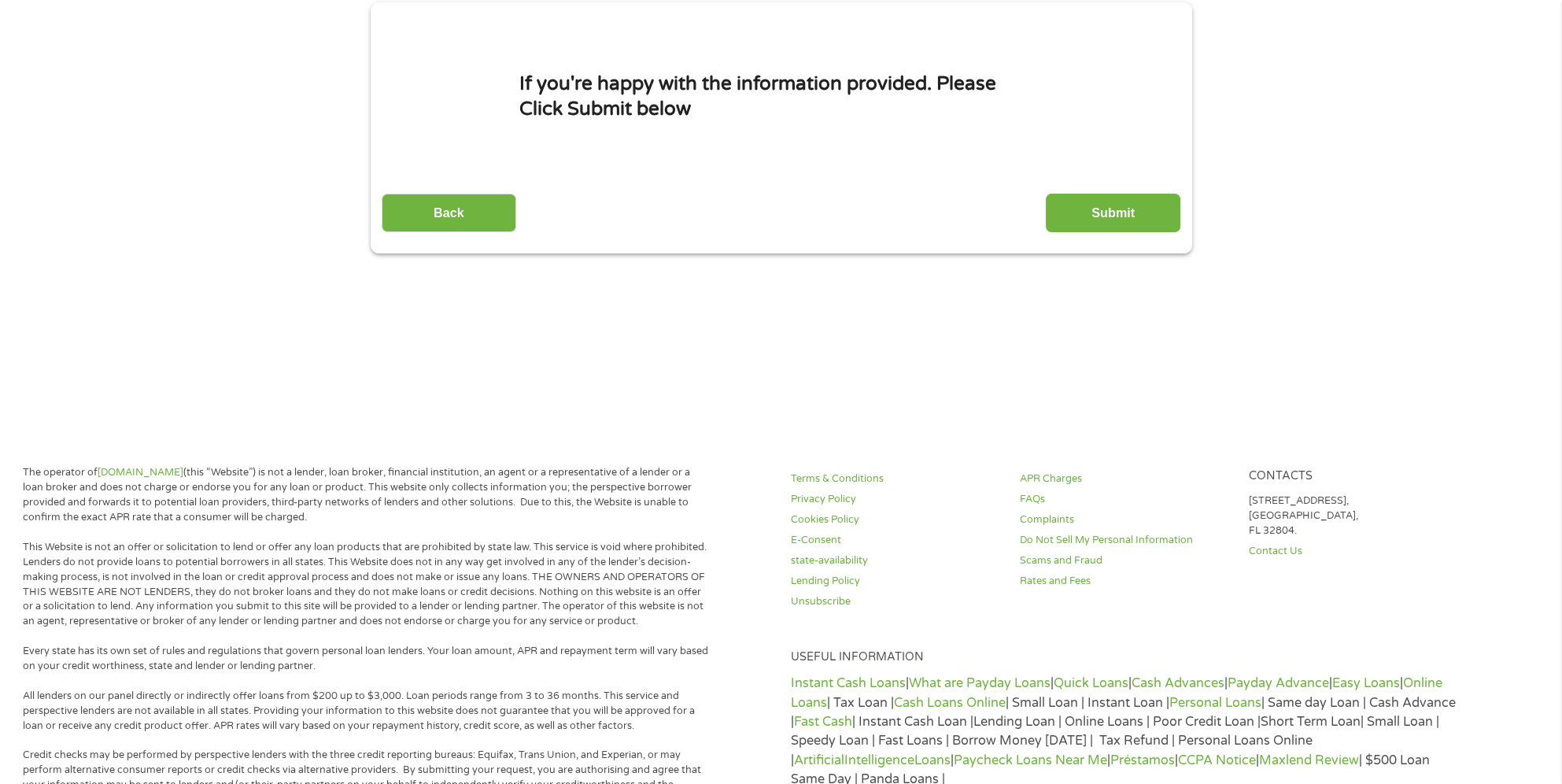
scroll to position [0, 0]
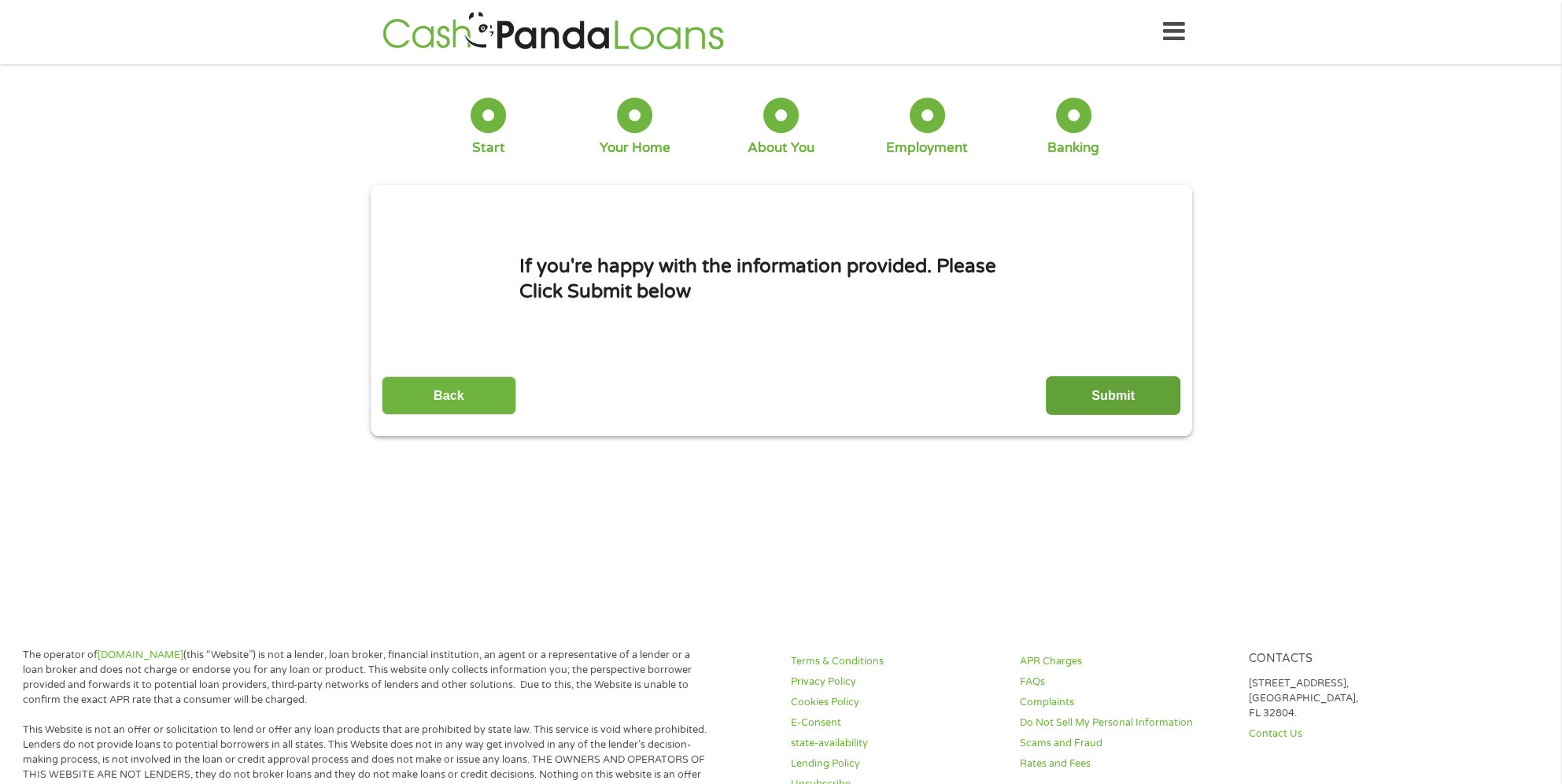
click at [1127, 398] on input "Submit" at bounding box center [1112, 396] width 134 height 39
